Goal: Check status: Check status

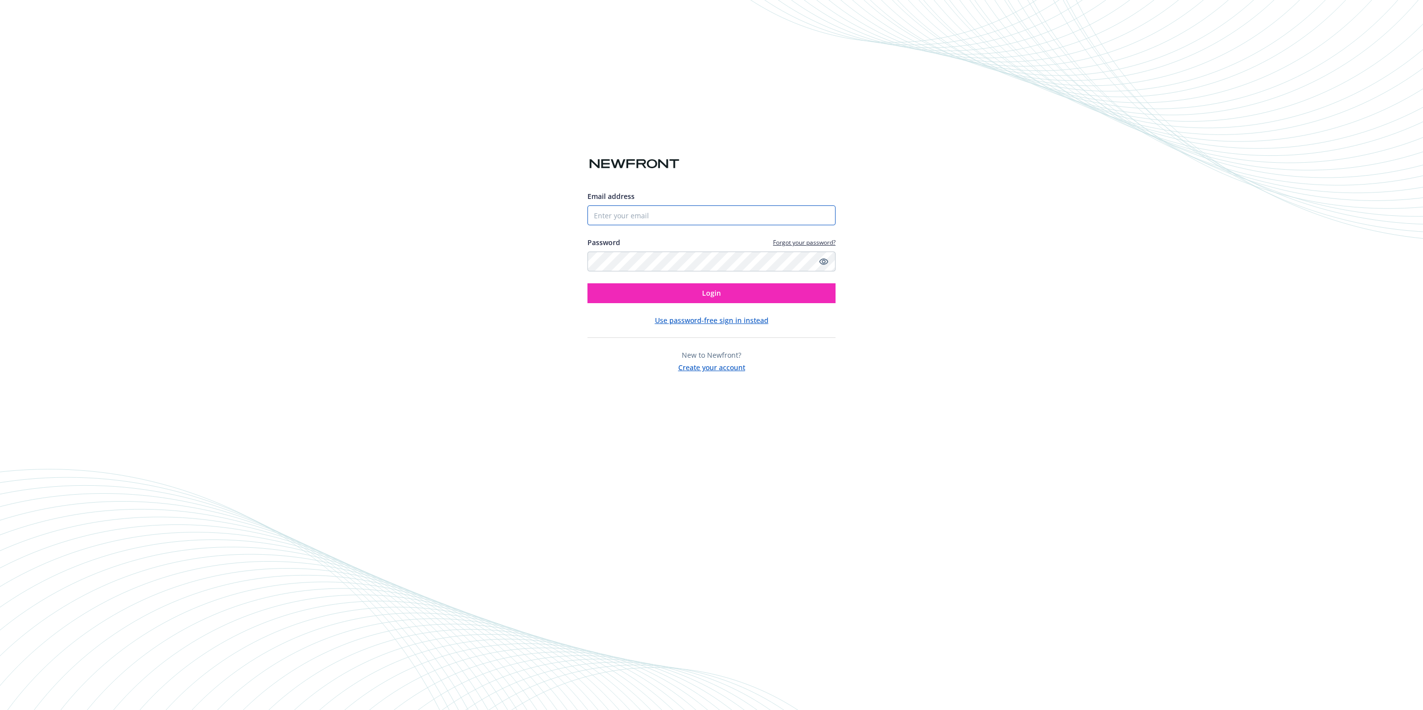
click at [654, 212] on input "Email address" at bounding box center [712, 215] width 248 height 20
type input "[EMAIL_ADDRESS][DOMAIN_NAME]"
click at [681, 291] on button "Login" at bounding box center [712, 293] width 248 height 20
